Goal: Task Accomplishment & Management: Manage account settings

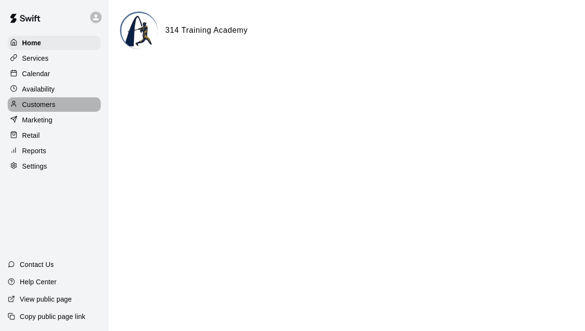
click at [53, 100] on p "Customers" at bounding box center [38, 105] width 33 height 10
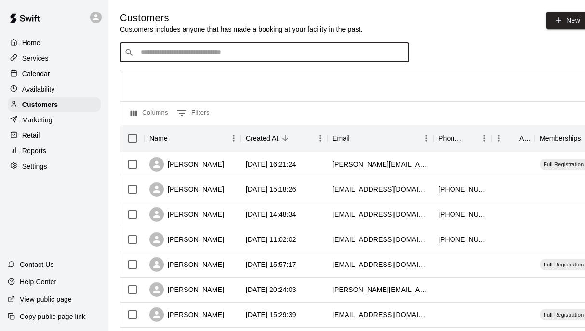
click at [207, 53] on input "Search customers by name or email" at bounding box center [271, 53] width 267 height 10
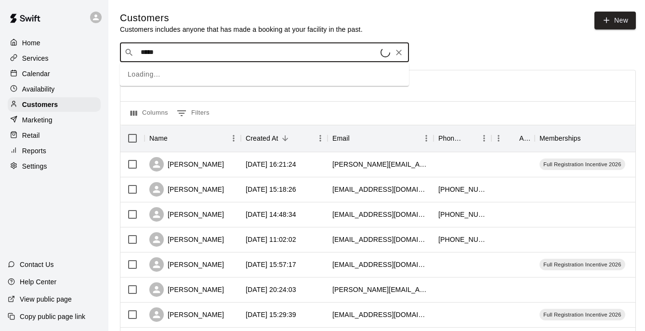
type input "******"
click at [199, 76] on div "[PERSON_NAME]" at bounding box center [223, 72] width 153 height 10
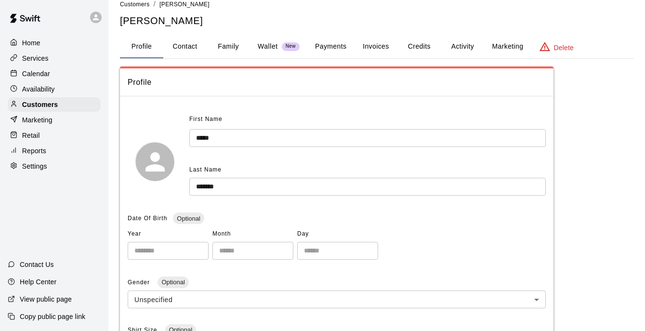
scroll to position [8, 0]
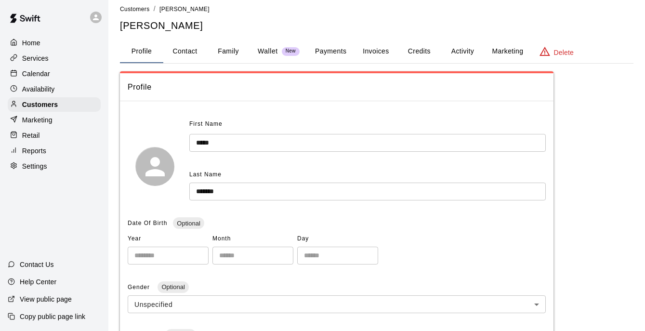
click at [423, 53] on button "Credits" at bounding box center [418, 51] width 43 height 23
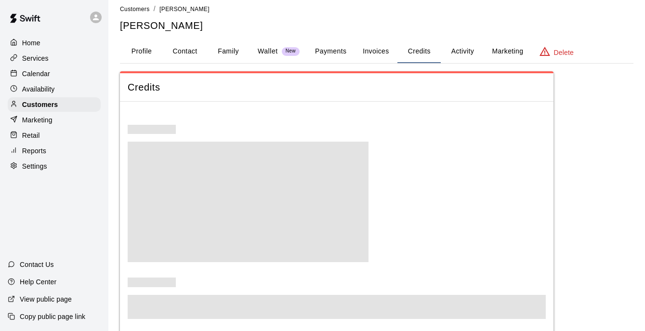
scroll to position [0, 0]
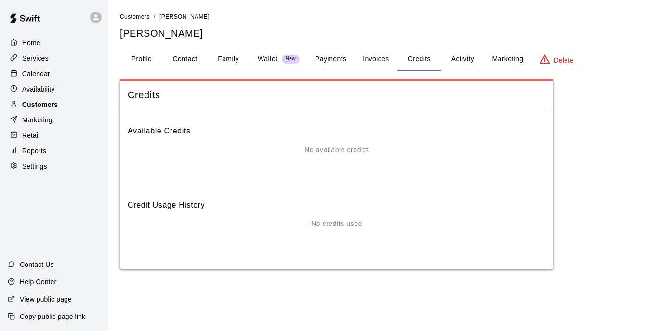
click at [53, 110] on div "Customers" at bounding box center [54, 104] width 93 height 14
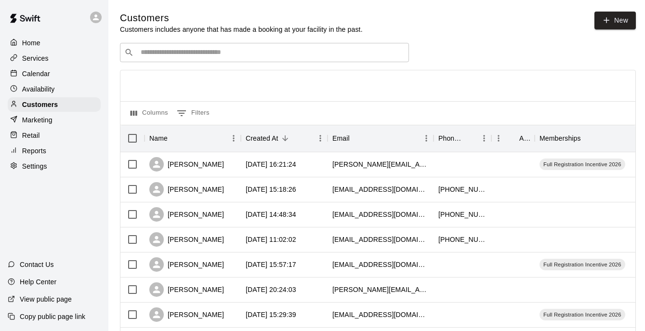
click at [204, 53] on input "Search customers by name or email" at bounding box center [271, 53] width 267 height 10
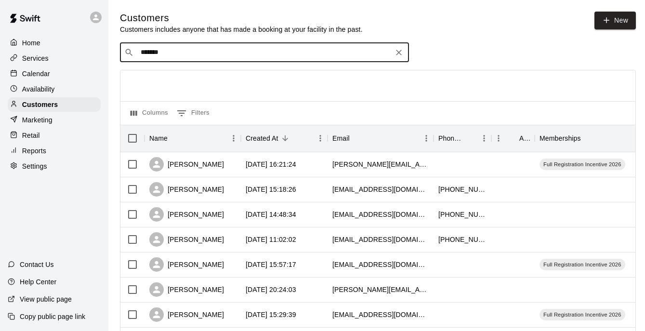
type input "********"
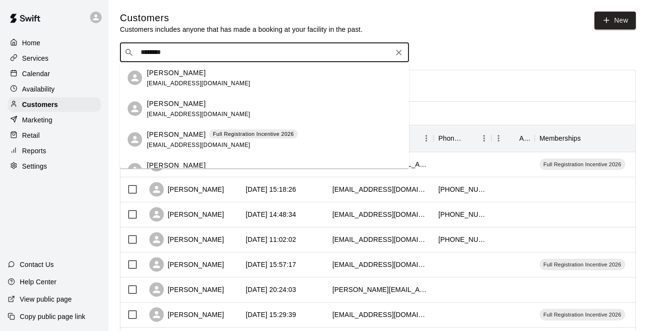
click at [396, 53] on icon "Clear" at bounding box center [399, 53] width 10 height 10
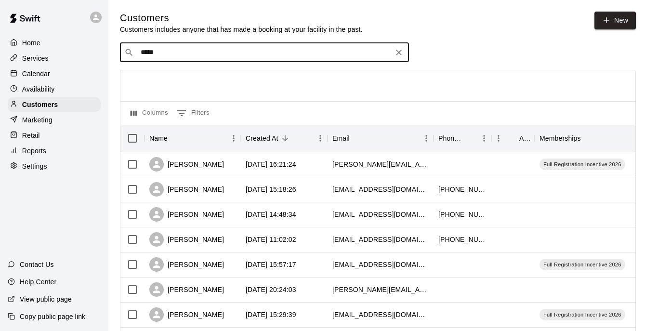
type input "******"
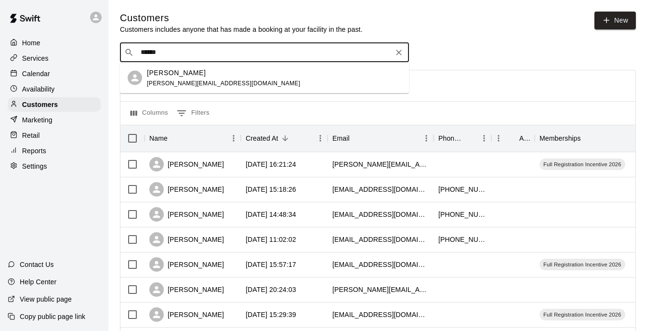
click at [164, 75] on p "[PERSON_NAME]" at bounding box center [176, 72] width 59 height 10
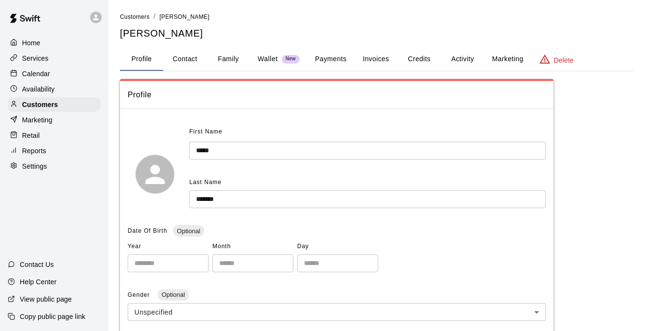
click at [184, 67] on button "Contact" at bounding box center [184, 59] width 43 height 23
select select "**"
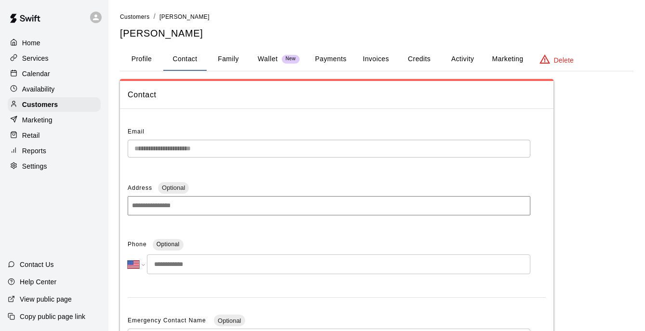
click at [223, 67] on button "Family" at bounding box center [228, 59] width 43 height 23
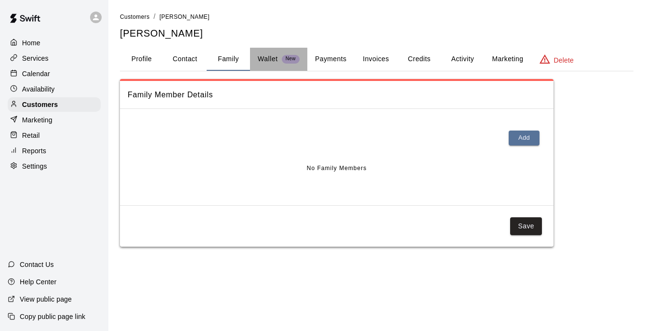
click at [265, 67] on button "Wallet New" at bounding box center [278, 59] width 57 height 23
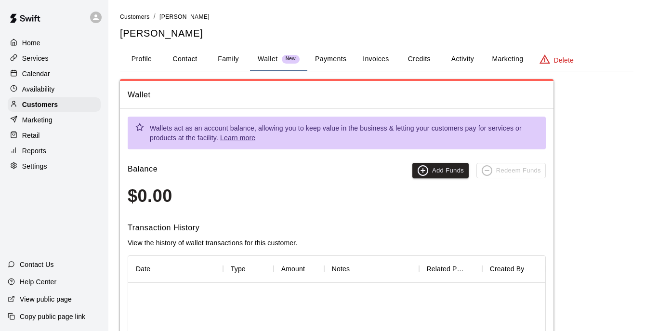
click at [325, 64] on button "Payments" at bounding box center [330, 59] width 47 height 23
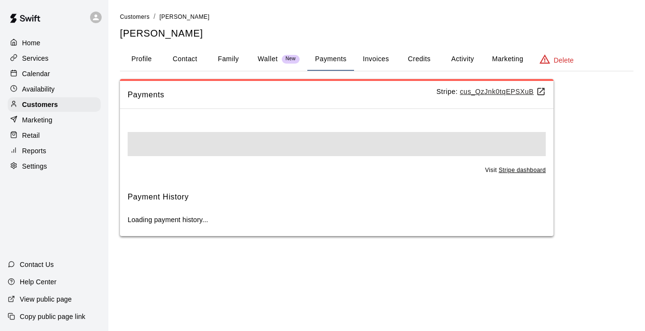
click at [375, 65] on button "Invoices" at bounding box center [375, 59] width 43 height 23
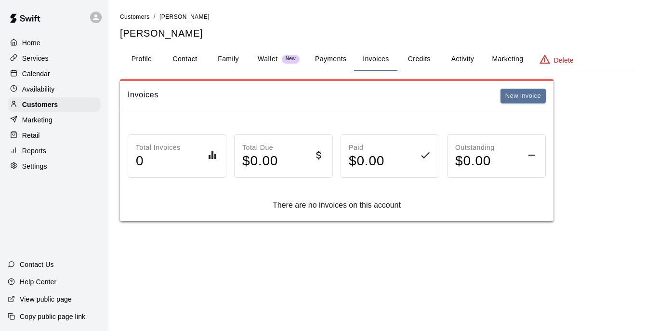
click at [416, 65] on button "Credits" at bounding box center [418, 59] width 43 height 23
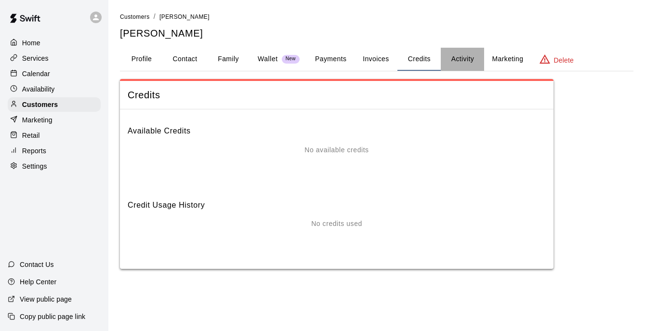
click at [470, 62] on button "Activity" at bounding box center [462, 59] width 43 height 23
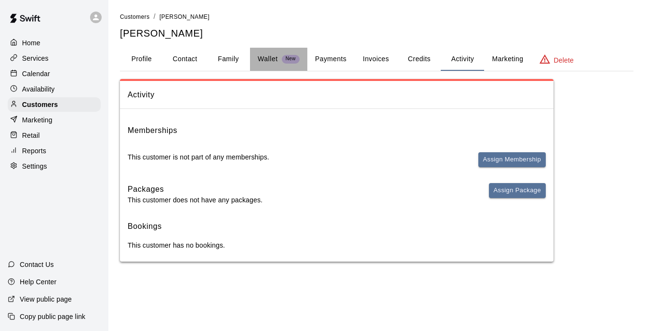
click at [272, 56] on p "Wallet" at bounding box center [268, 59] width 20 height 10
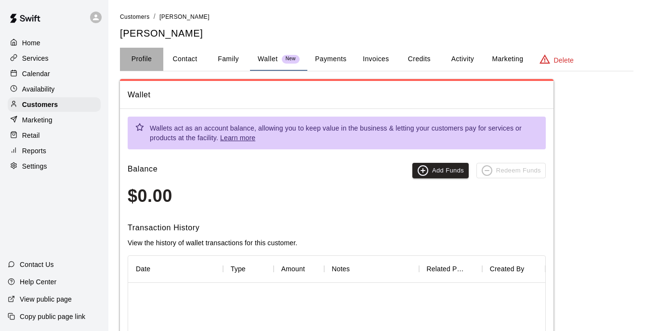
click at [135, 50] on button "Profile" at bounding box center [141, 59] width 43 height 23
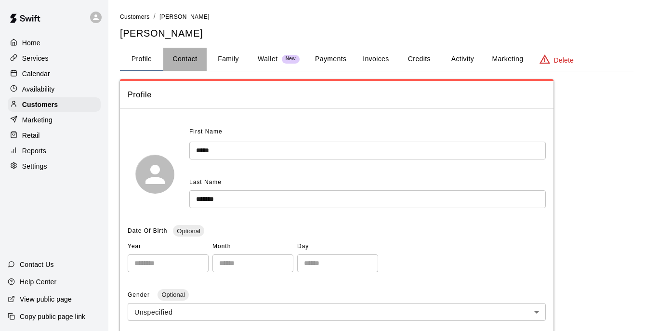
click at [203, 63] on button "Contact" at bounding box center [184, 59] width 43 height 23
select select "**"
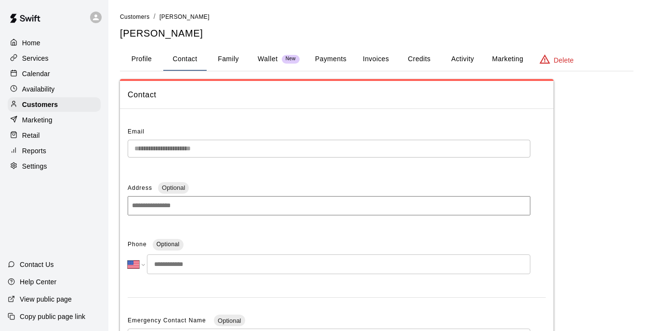
click at [270, 64] on button "Wallet New" at bounding box center [278, 59] width 57 height 23
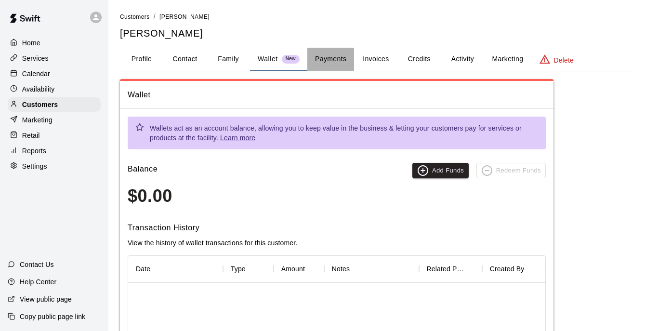
click at [330, 64] on button "Payments" at bounding box center [330, 59] width 47 height 23
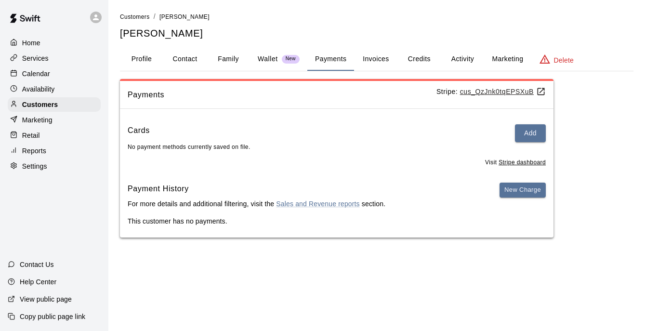
click at [390, 63] on button "Invoices" at bounding box center [375, 59] width 43 height 23
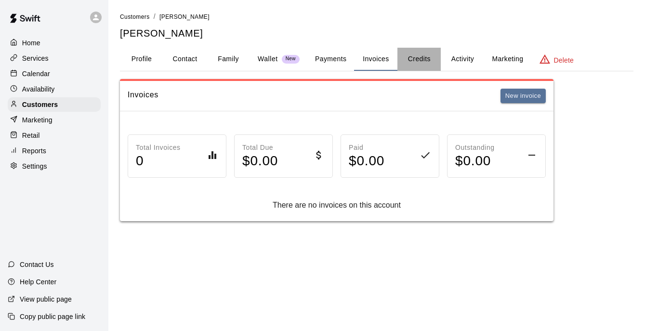
click at [416, 64] on button "Credits" at bounding box center [418, 59] width 43 height 23
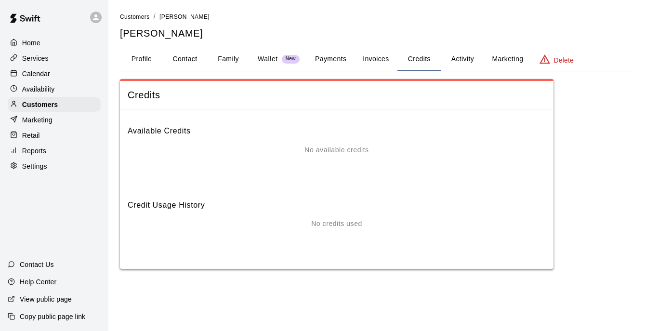
click at [136, 69] on button "Profile" at bounding box center [141, 59] width 43 height 23
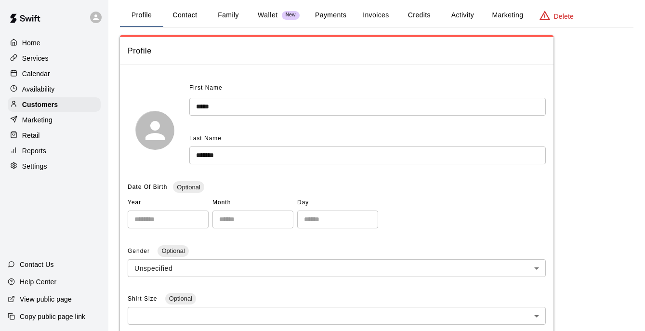
scroll to position [18, 0]
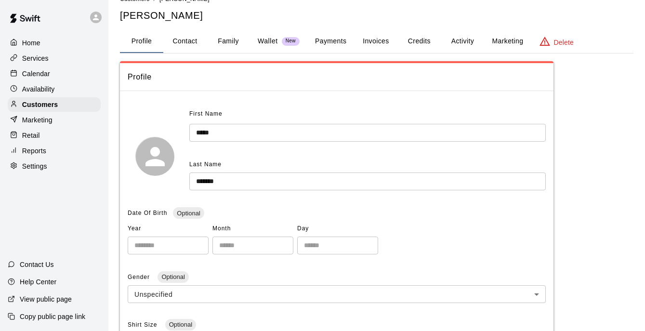
click at [230, 53] on div "**********" at bounding box center [376, 300] width 513 height 612
click at [225, 46] on button "Family" at bounding box center [228, 41] width 43 height 23
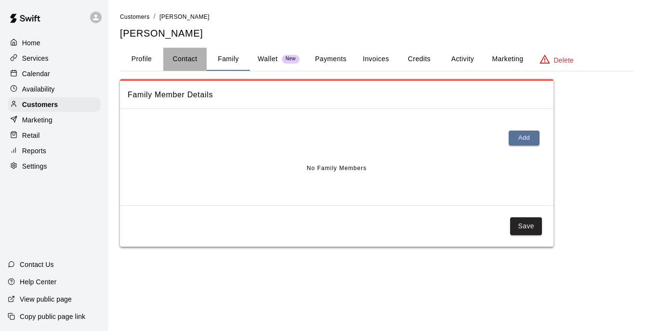
click at [191, 63] on button "Contact" at bounding box center [184, 59] width 43 height 23
select select "**"
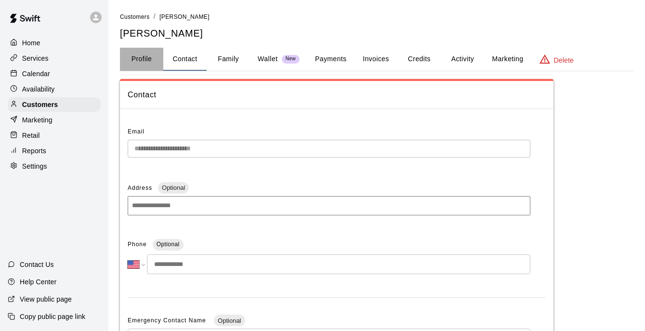
click at [156, 66] on button "Profile" at bounding box center [141, 59] width 43 height 23
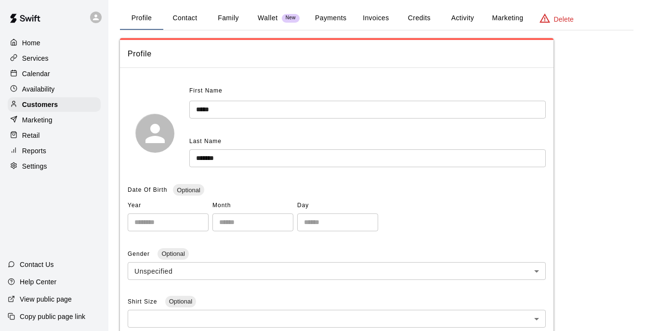
scroll to position [43, 0]
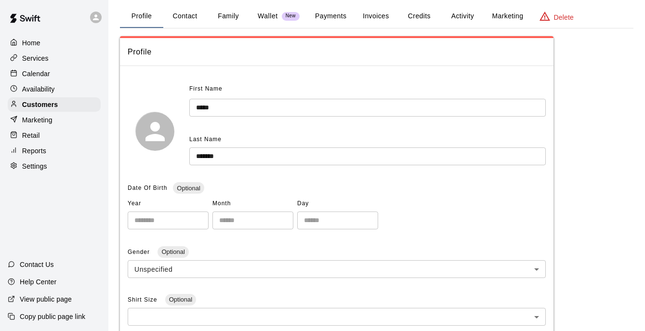
click at [267, 20] on p "Wallet" at bounding box center [268, 16] width 20 height 10
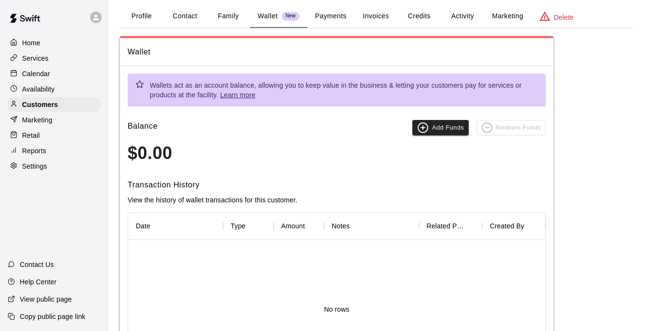
click at [321, 11] on button "Payments" at bounding box center [330, 16] width 47 height 23
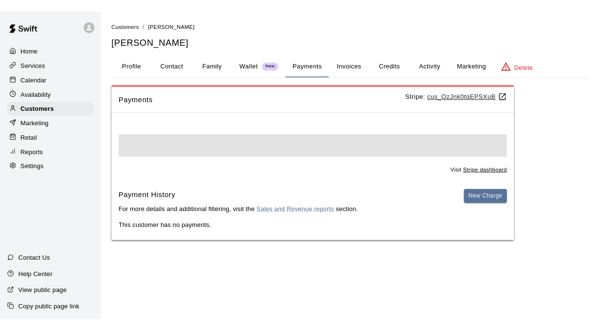
scroll to position [0, 0]
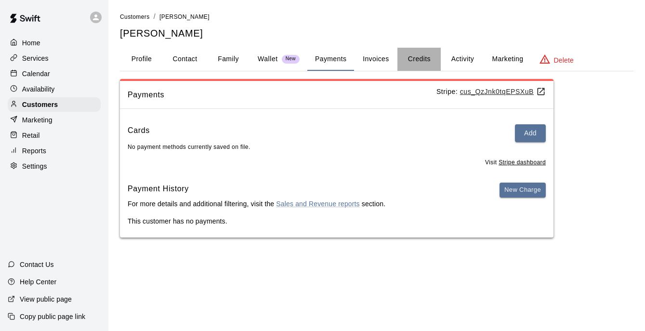
click at [421, 58] on button "Credits" at bounding box center [418, 59] width 43 height 23
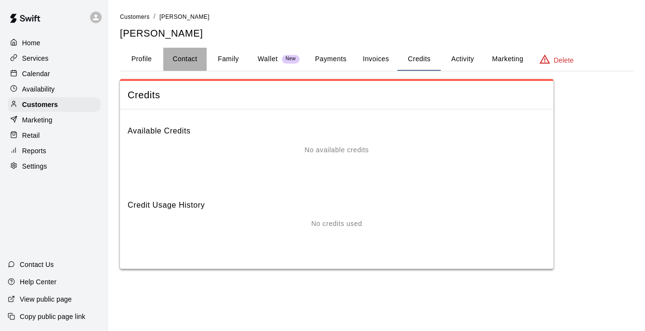
click at [193, 55] on button "Contact" at bounding box center [184, 59] width 43 height 23
select select "**"
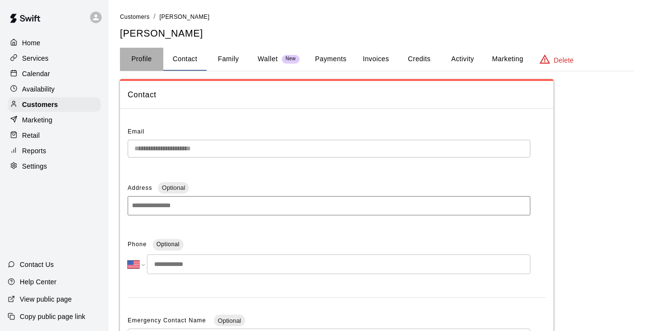
click at [146, 61] on button "Profile" at bounding box center [141, 59] width 43 height 23
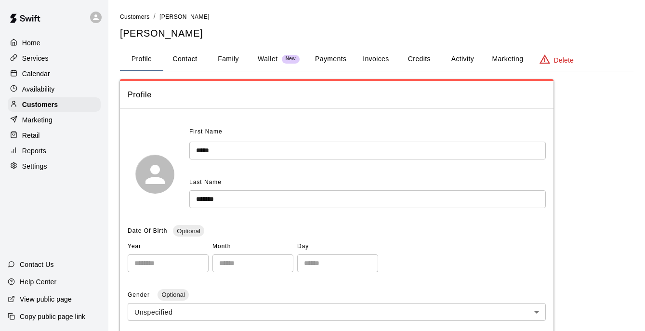
click at [194, 65] on button "Contact" at bounding box center [184, 59] width 43 height 23
select select "**"
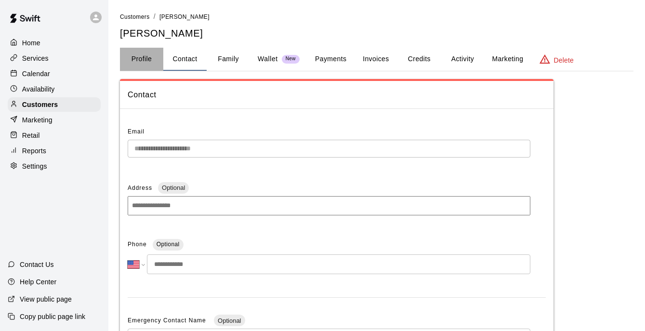
click at [151, 59] on button "Profile" at bounding box center [141, 59] width 43 height 23
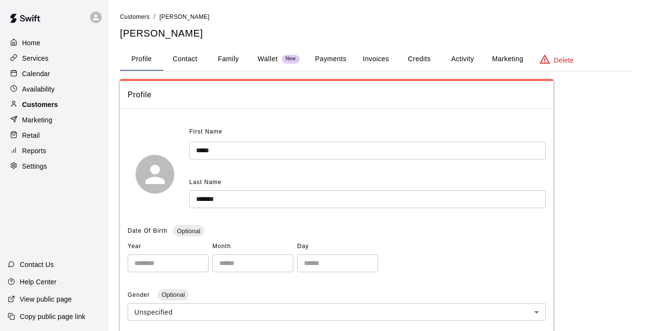
click at [64, 103] on div "Customers" at bounding box center [54, 104] width 93 height 14
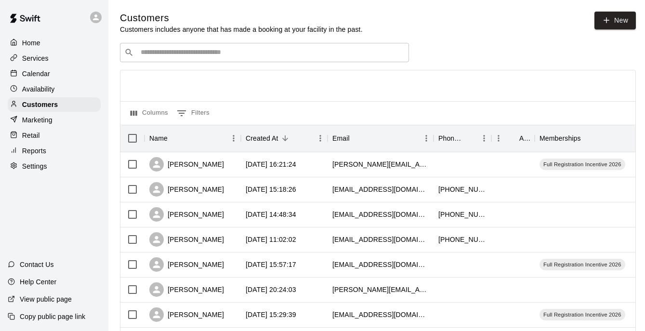
click at [173, 56] on input "Search customers by name or email" at bounding box center [271, 53] width 267 height 10
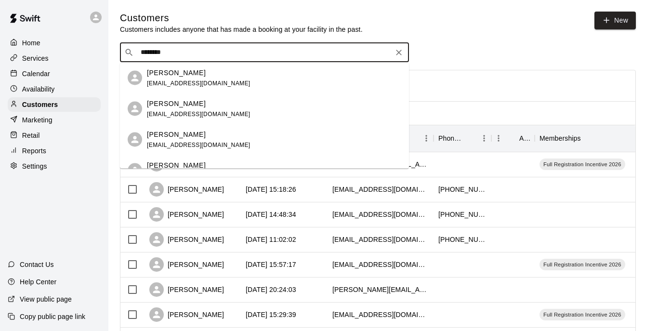
type input "*********"
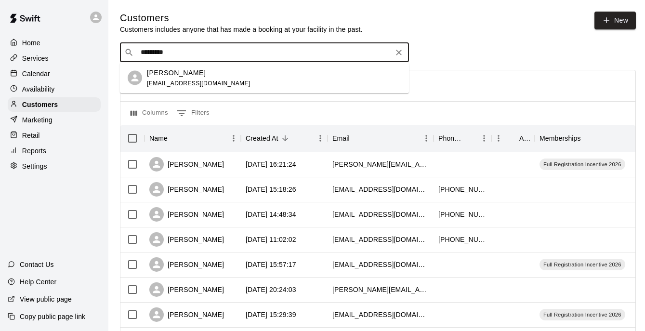
click at [183, 80] on span "[EMAIL_ADDRESS][DOMAIN_NAME]" at bounding box center [199, 82] width 104 height 7
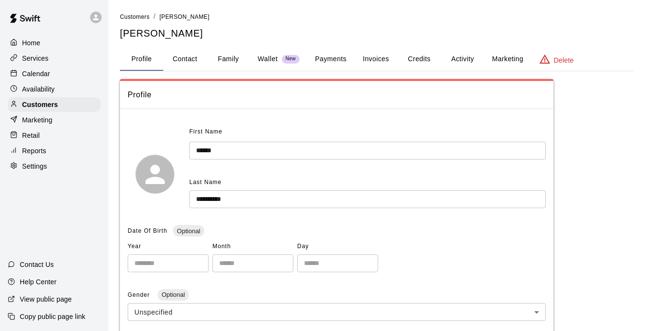
click at [438, 58] on button "Credits" at bounding box center [418, 59] width 43 height 23
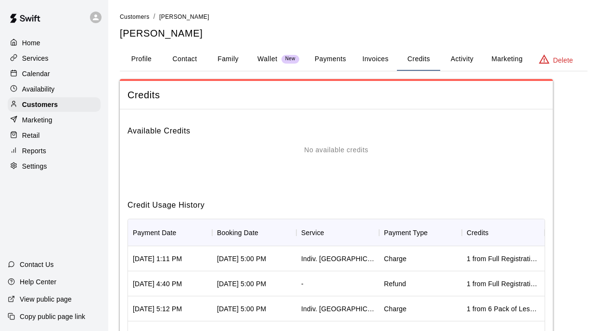
click at [46, 87] on p "Availability" at bounding box center [38, 89] width 33 height 10
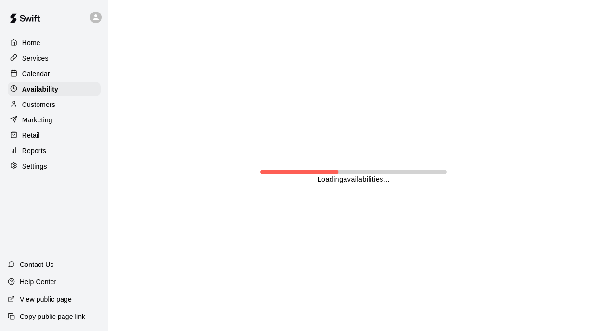
click at [52, 107] on p "Customers" at bounding box center [38, 105] width 33 height 10
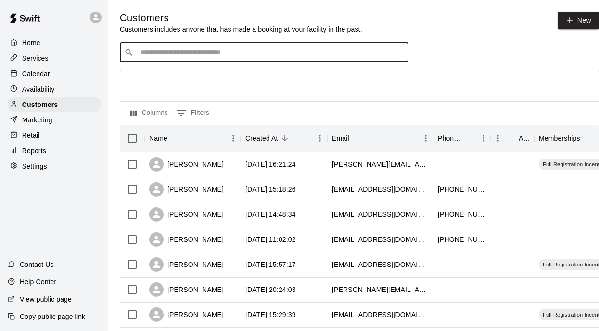
click at [208, 52] on input "Search customers by name or email" at bounding box center [271, 53] width 267 height 10
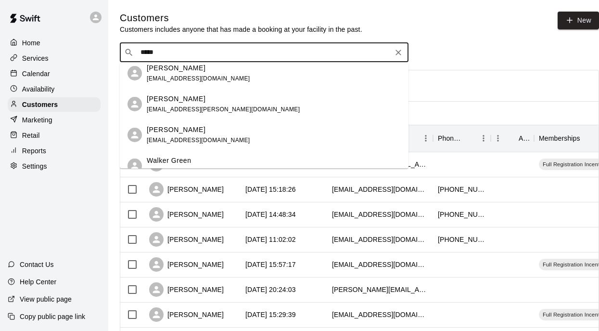
scroll to position [284, 0]
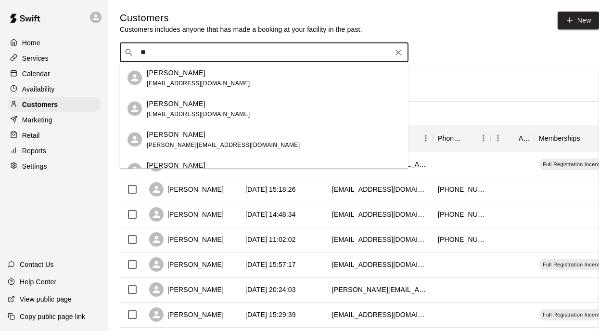
type input "*"
type input "*****"
click at [184, 108] on div "[PERSON_NAME] [EMAIL_ADDRESS][DOMAIN_NAME]" at bounding box center [199, 108] width 104 height 21
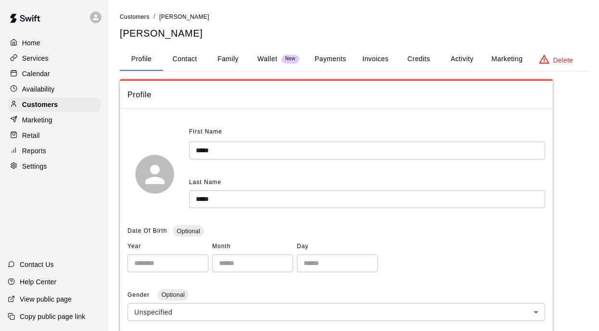
click at [419, 56] on button "Credits" at bounding box center [418, 59] width 43 height 23
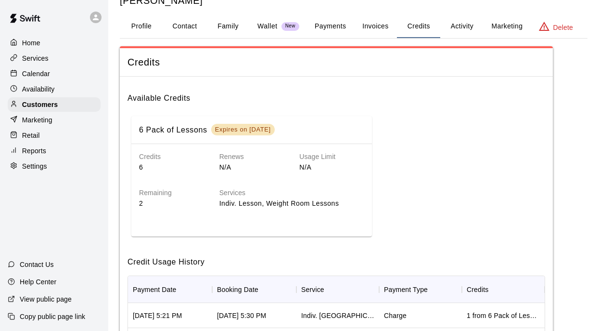
scroll to position [7, 0]
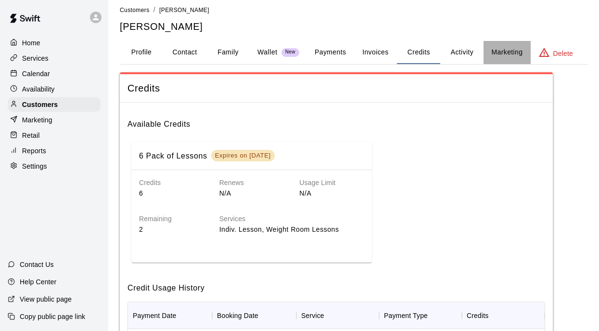
click at [501, 46] on button "Marketing" at bounding box center [507, 52] width 47 height 23
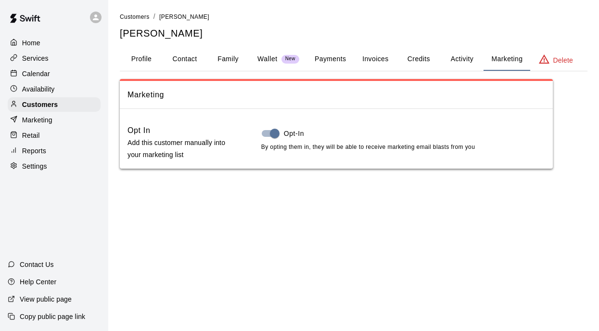
click at [468, 61] on button "Activity" at bounding box center [462, 59] width 43 height 23
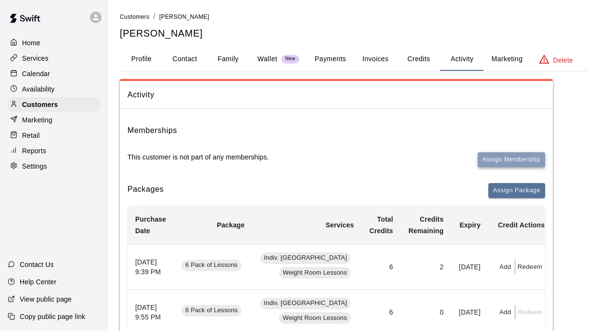
click at [504, 158] on button "Assign Membership" at bounding box center [511, 159] width 67 height 15
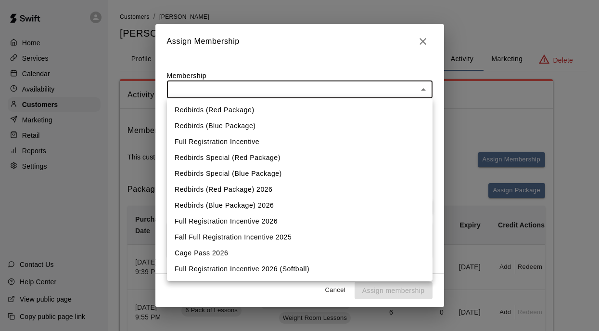
click at [234, 113] on li "Redbirds (Red Package)" at bounding box center [300, 110] width 266 height 16
type input "**********"
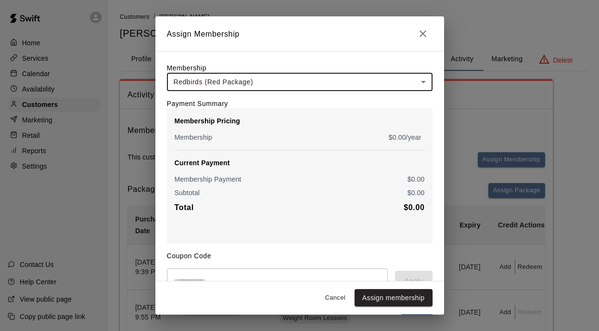
scroll to position [105, 0]
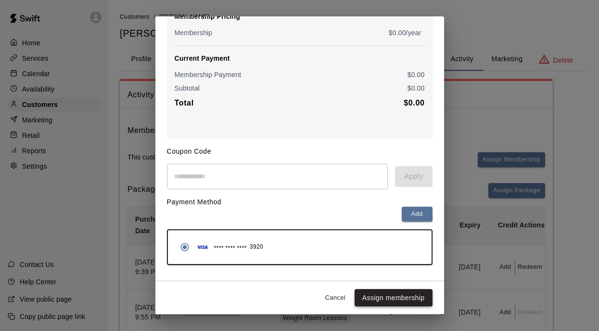
click at [393, 297] on button "Assign membership" at bounding box center [394, 298] width 78 height 18
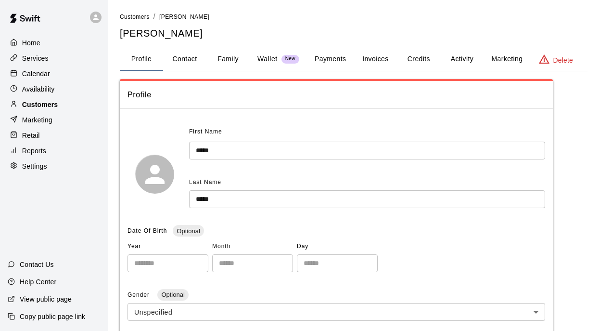
click at [60, 103] on div "Customers" at bounding box center [54, 104] width 93 height 14
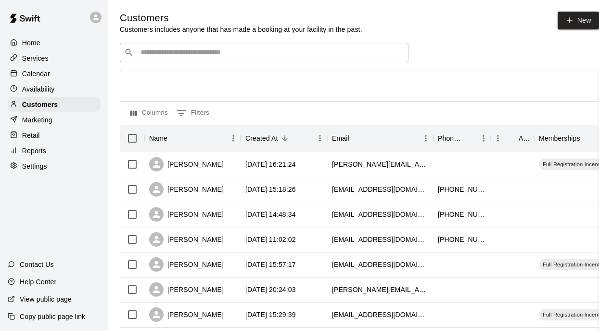
click at [169, 52] on input "Search customers by name or email" at bounding box center [271, 53] width 267 height 10
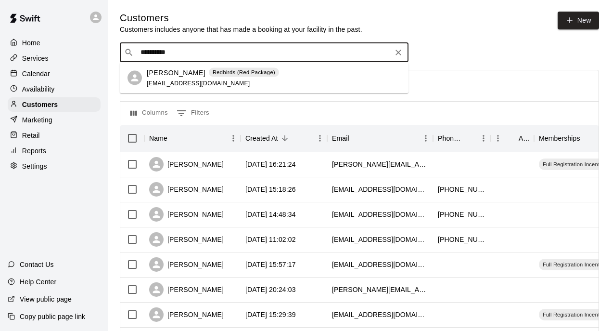
type input "**********"
click at [396, 55] on icon "Clear" at bounding box center [399, 53] width 6 height 6
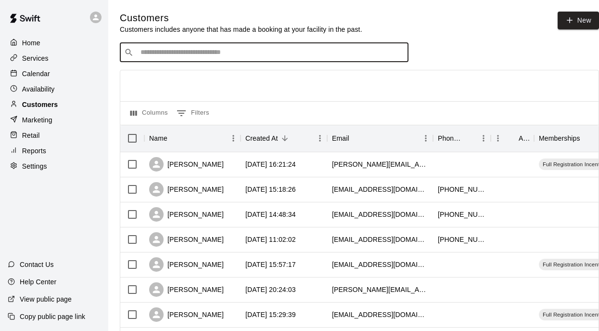
click at [76, 101] on div "Customers" at bounding box center [54, 104] width 93 height 14
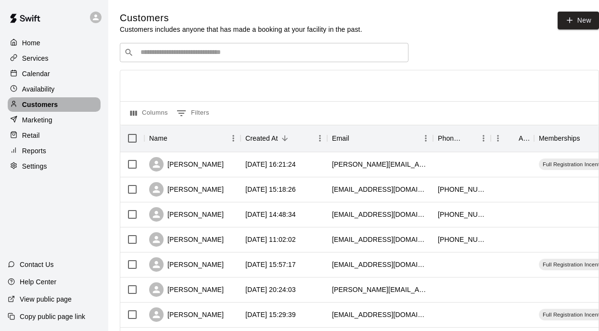
click at [62, 104] on div "Customers" at bounding box center [54, 104] width 93 height 14
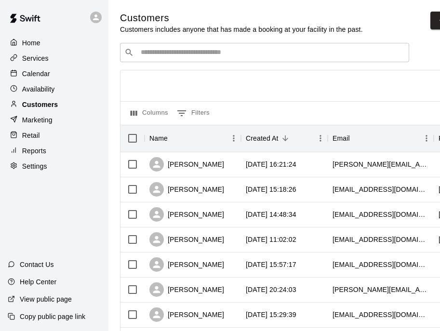
click at [53, 107] on p "Customers" at bounding box center [40, 105] width 36 height 10
select select "**"
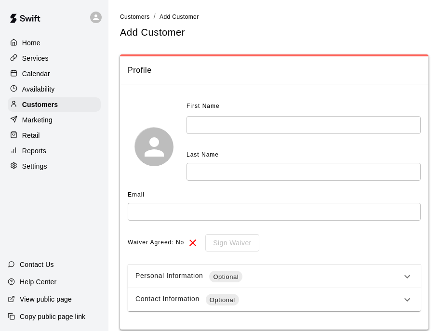
click at [217, 132] on input "text" at bounding box center [303, 125] width 234 height 18
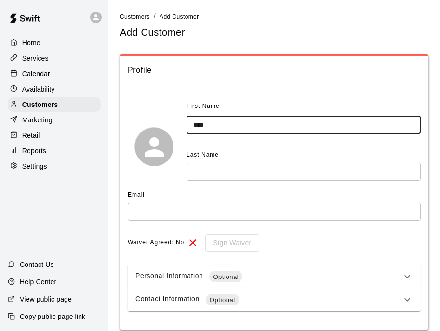
type input "***"
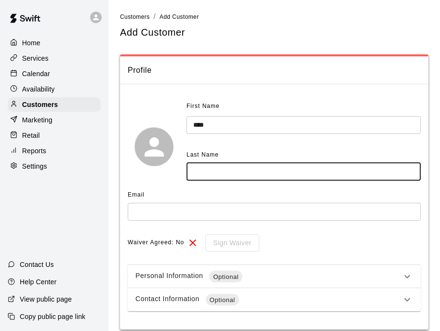
click at [223, 166] on input "text" at bounding box center [303, 172] width 234 height 18
type input "********"
click at [10, 139] on div at bounding box center [16, 135] width 12 height 9
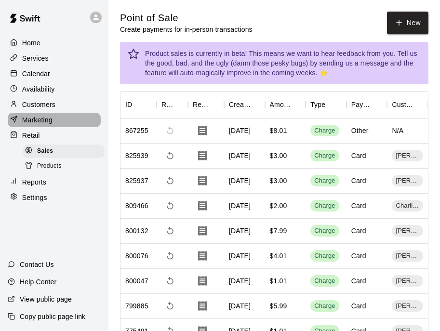
click at [53, 126] on div "Marketing" at bounding box center [54, 120] width 93 height 14
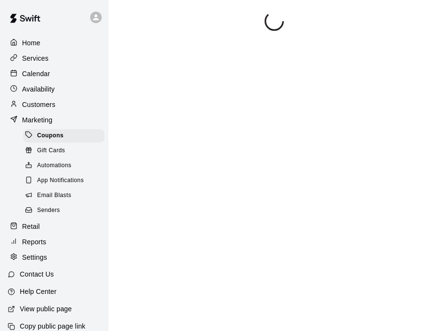
click at [49, 107] on p "Customers" at bounding box center [38, 105] width 33 height 10
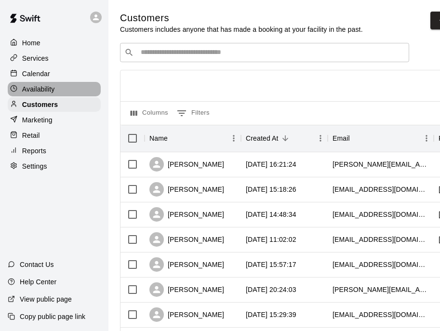
click at [45, 90] on p "Availability" at bounding box center [38, 89] width 33 height 10
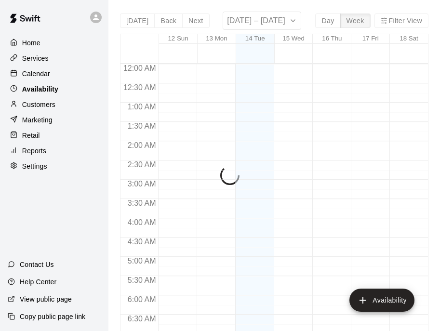
scroll to position [647, 0]
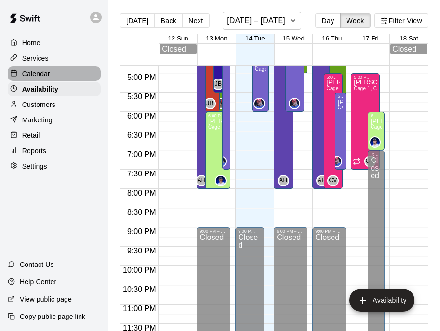
click at [40, 75] on p "Calendar" at bounding box center [36, 74] width 28 height 10
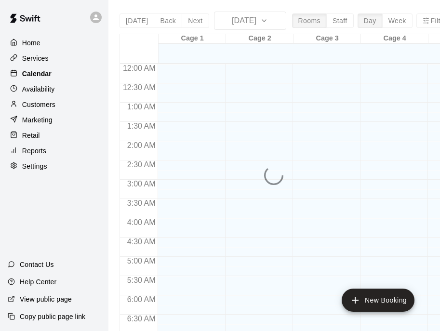
scroll to position [618, 0]
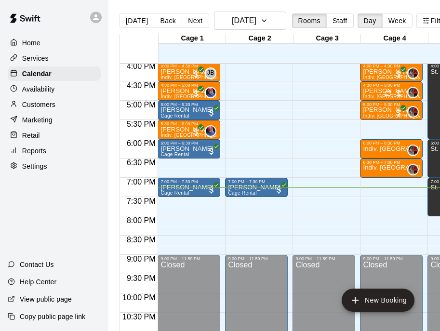
click at [37, 56] on p "Services" at bounding box center [35, 58] width 26 height 10
